Goal: Task Accomplishment & Management: Complete application form

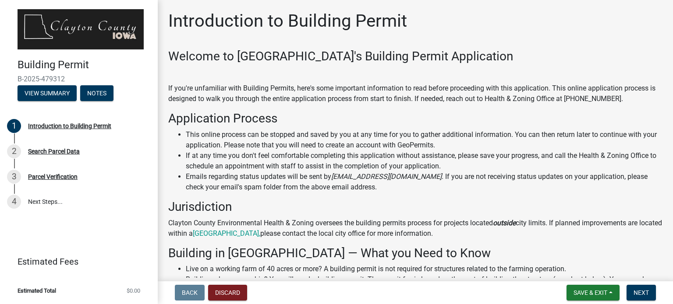
click at [544, 38] on div "Introduction to Building Permit" at bounding box center [415, 25] width 494 height 28
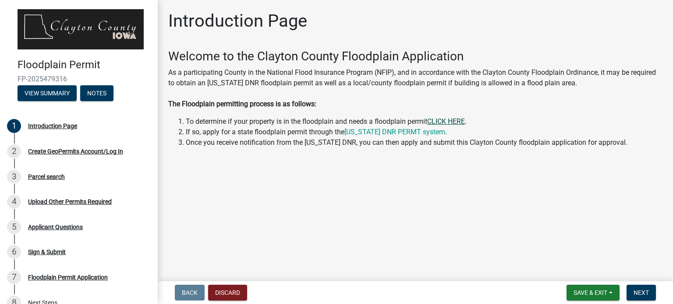
click at [452, 120] on link "CLICK HERE" at bounding box center [446, 121] width 38 height 8
click at [377, 133] on link "Iowa DNR PERMT system" at bounding box center [394, 132] width 101 height 8
click at [89, 275] on div "Floodplain Permit Application" at bounding box center [68, 278] width 80 height 6
click at [51, 275] on div "Floodplain Permit Application" at bounding box center [68, 278] width 80 height 6
click at [646, 292] on span "Next" at bounding box center [640, 293] width 15 height 7
